Goal: Task Accomplishment & Management: Use online tool/utility

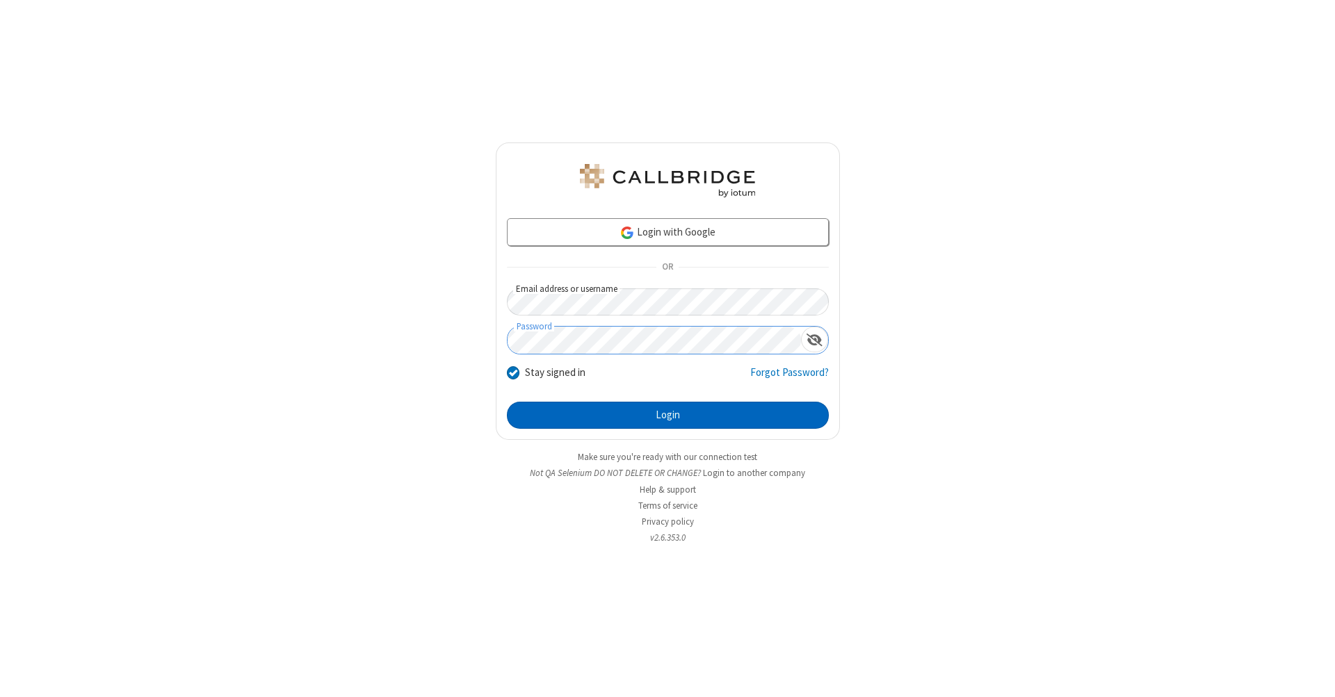
click at [667, 416] on button "Login" at bounding box center [668, 416] width 322 height 28
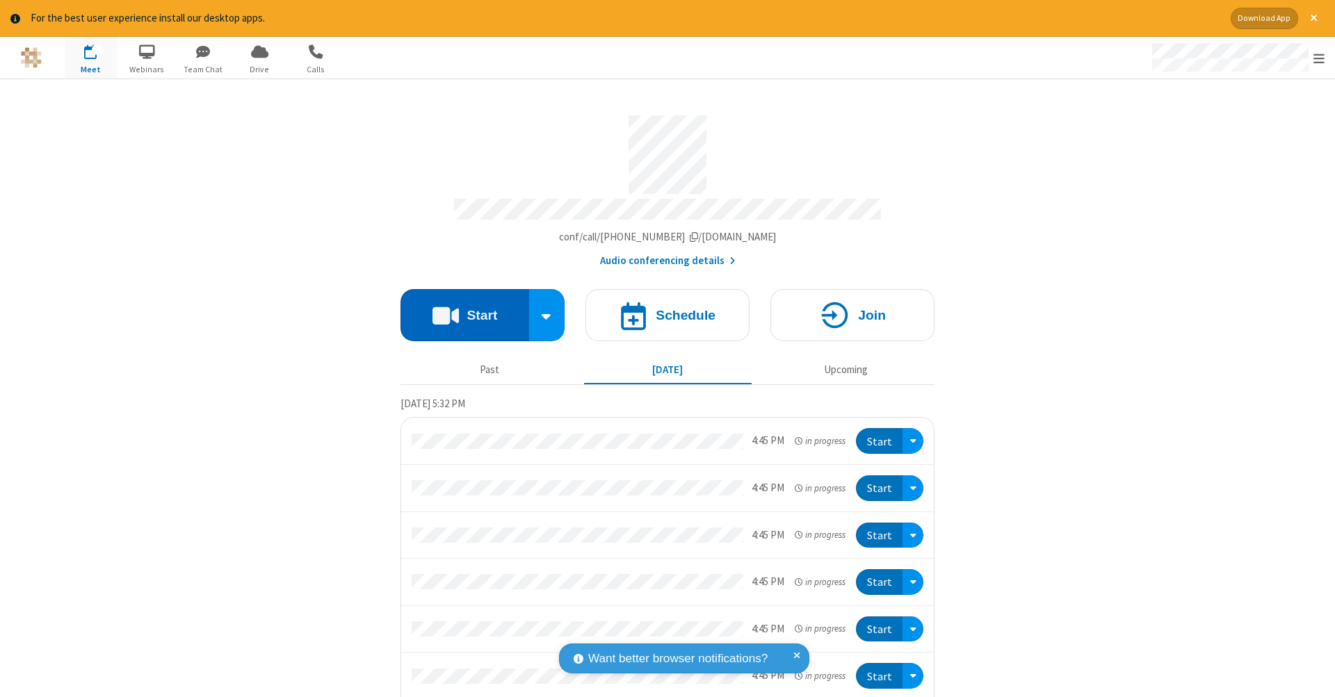
click at [459, 308] on button "Start" at bounding box center [464, 315] width 129 height 52
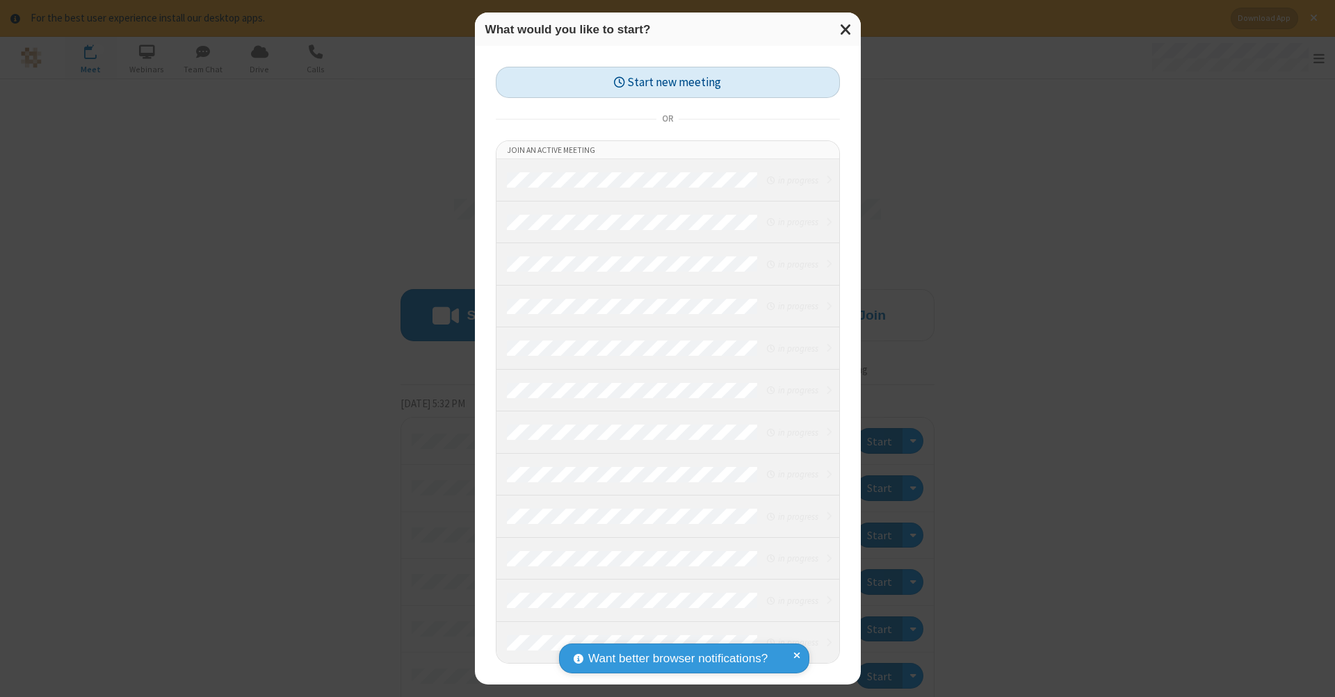
click at [667, 82] on button "Start new meeting" at bounding box center [668, 82] width 344 height 31
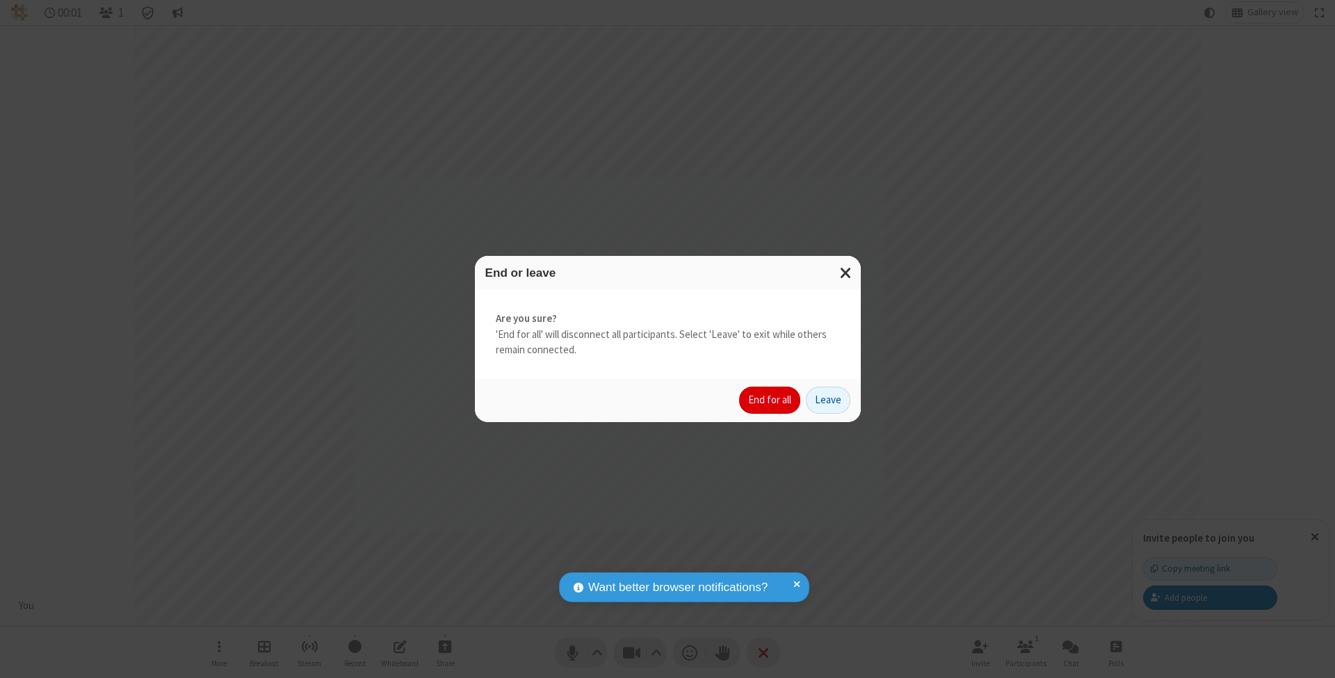
click at [770, 399] on button "End for all" at bounding box center [769, 401] width 61 height 28
